Goal: Book appointment/travel/reservation

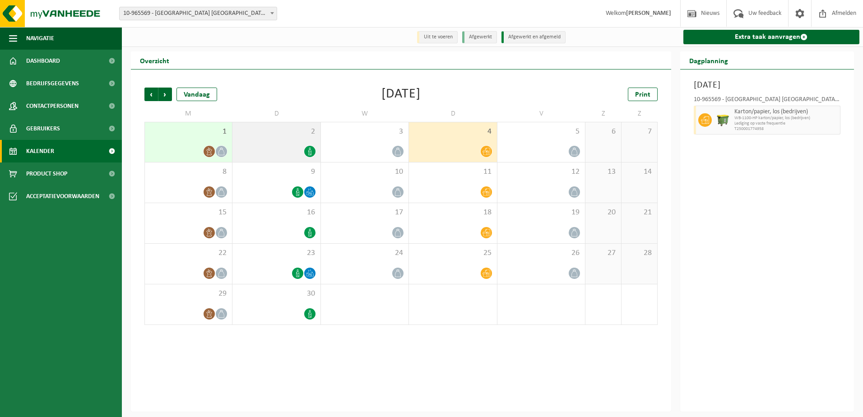
click at [280, 144] on div "2" at bounding box center [276, 142] width 88 height 40
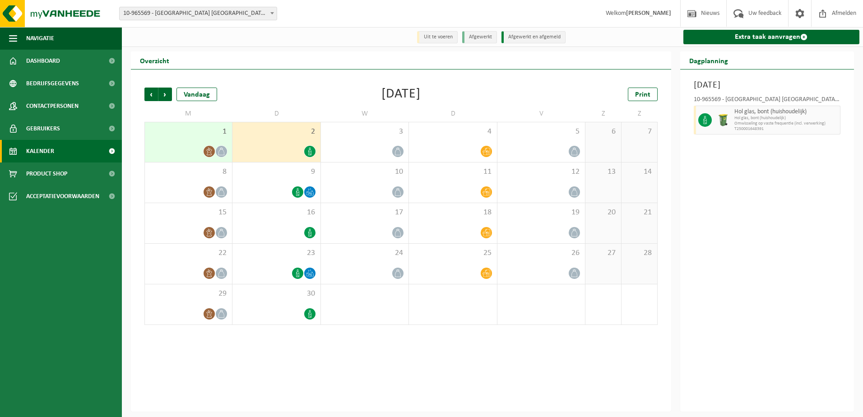
click at [207, 143] on div "1" at bounding box center [188, 142] width 87 height 40
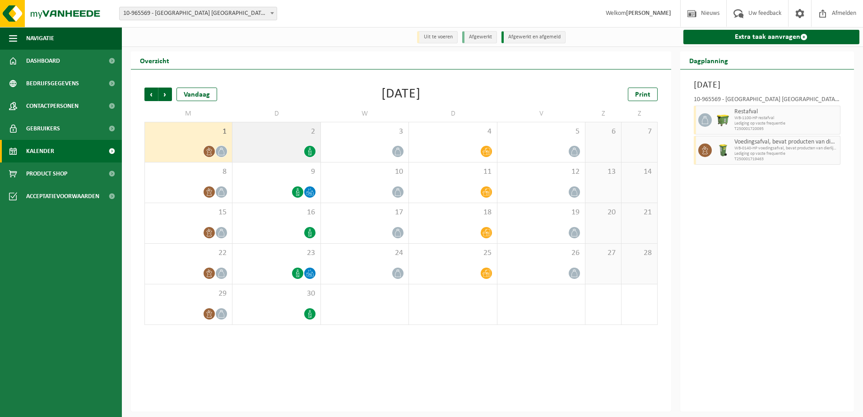
click at [279, 149] on div at bounding box center [276, 151] width 79 height 12
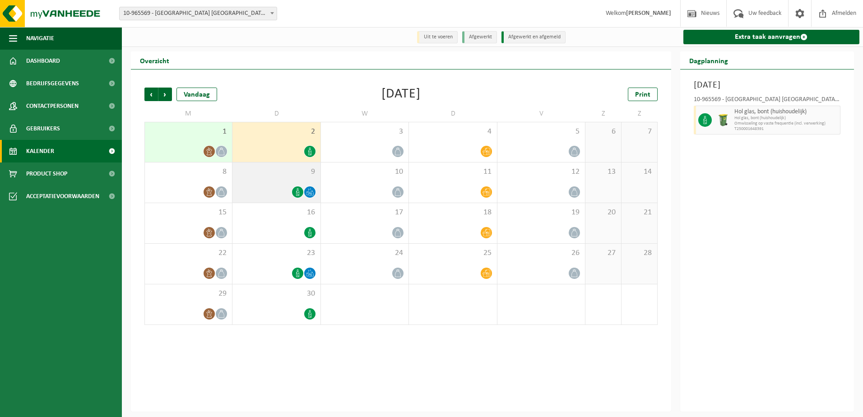
click at [278, 190] on div at bounding box center [276, 192] width 79 height 12
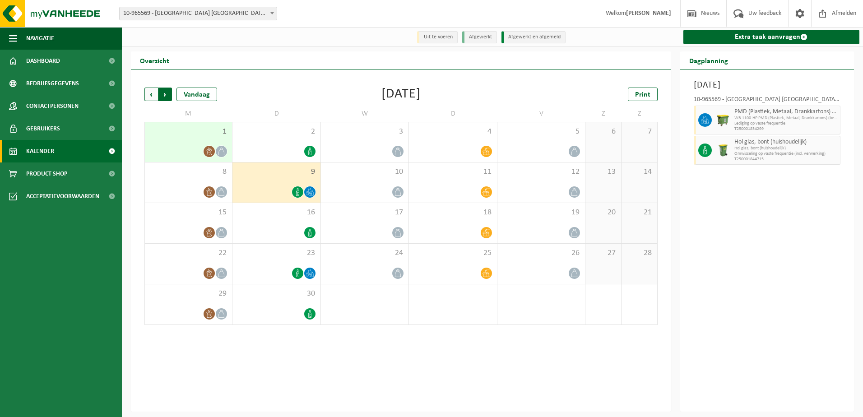
click at [152, 92] on span "Vorige" at bounding box center [151, 95] width 14 height 14
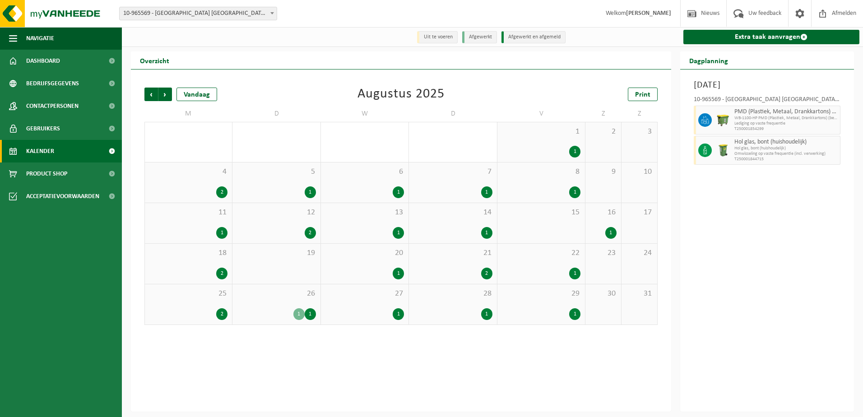
click at [284, 300] on div "26 1 1" at bounding box center [276, 304] width 88 height 40
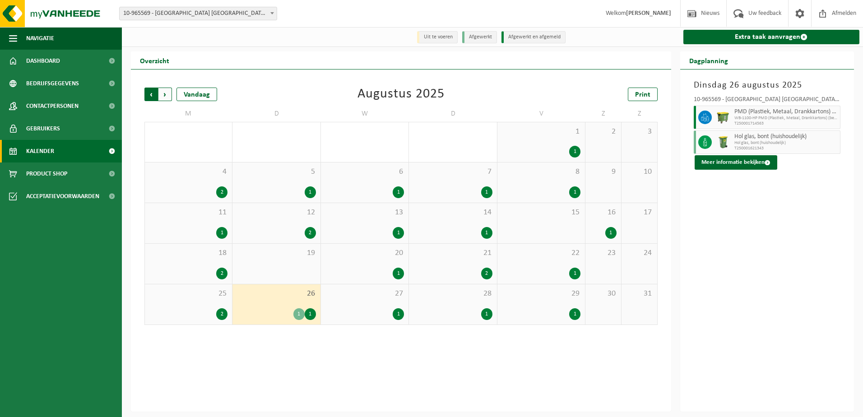
click at [164, 96] on span "Volgende" at bounding box center [165, 95] width 14 height 14
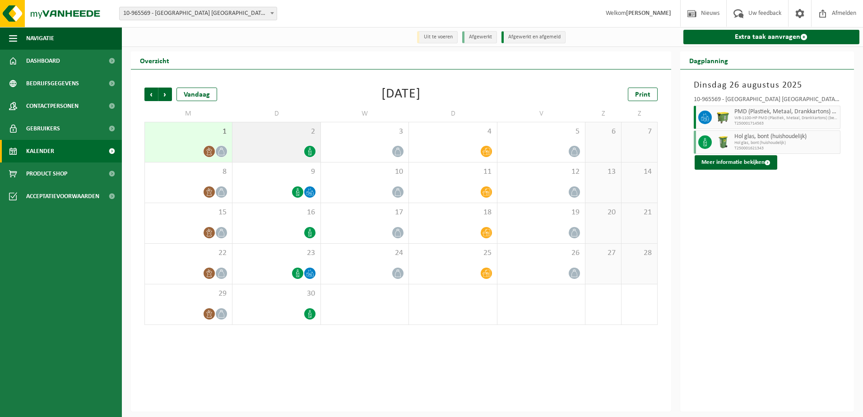
click at [287, 146] on div at bounding box center [276, 151] width 79 height 12
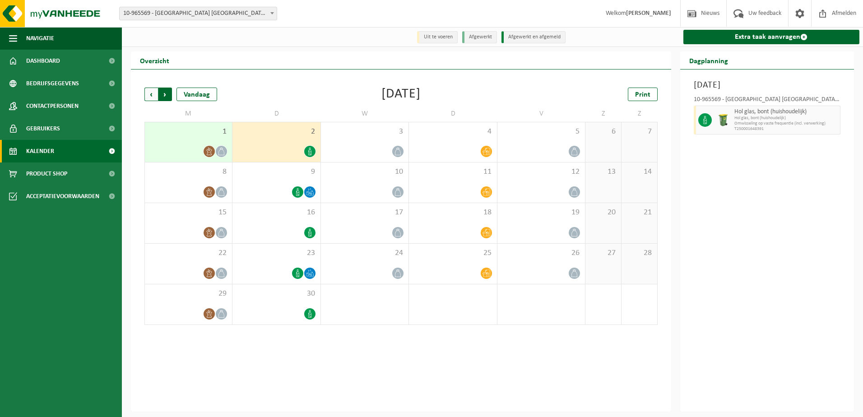
click at [147, 94] on span "Vorige" at bounding box center [151, 95] width 14 height 14
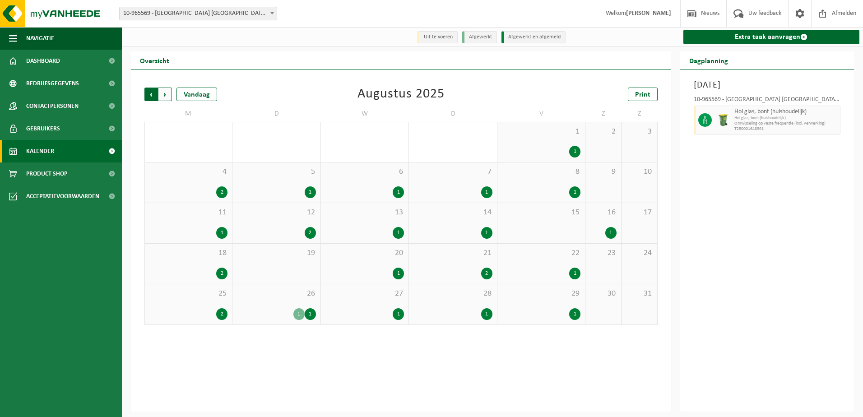
click at [166, 96] on span "Volgende" at bounding box center [165, 95] width 14 height 14
